Goal: Navigation & Orientation: Go to known website

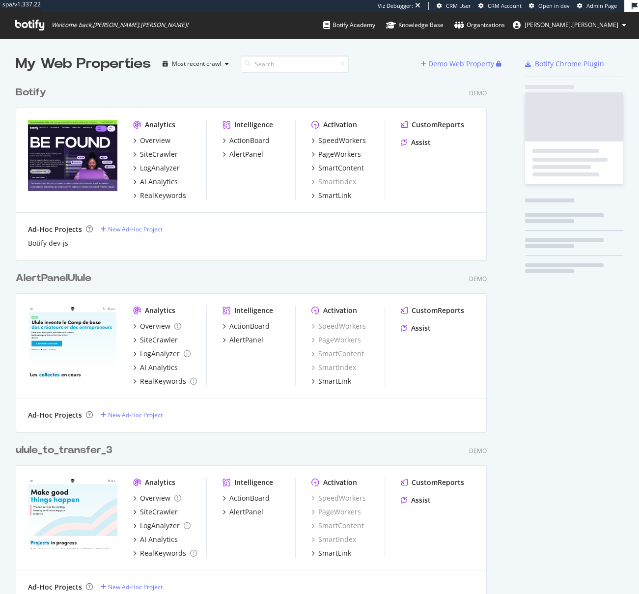
scroll to position [2242, 472]
